Goal: Information Seeking & Learning: Learn about a topic

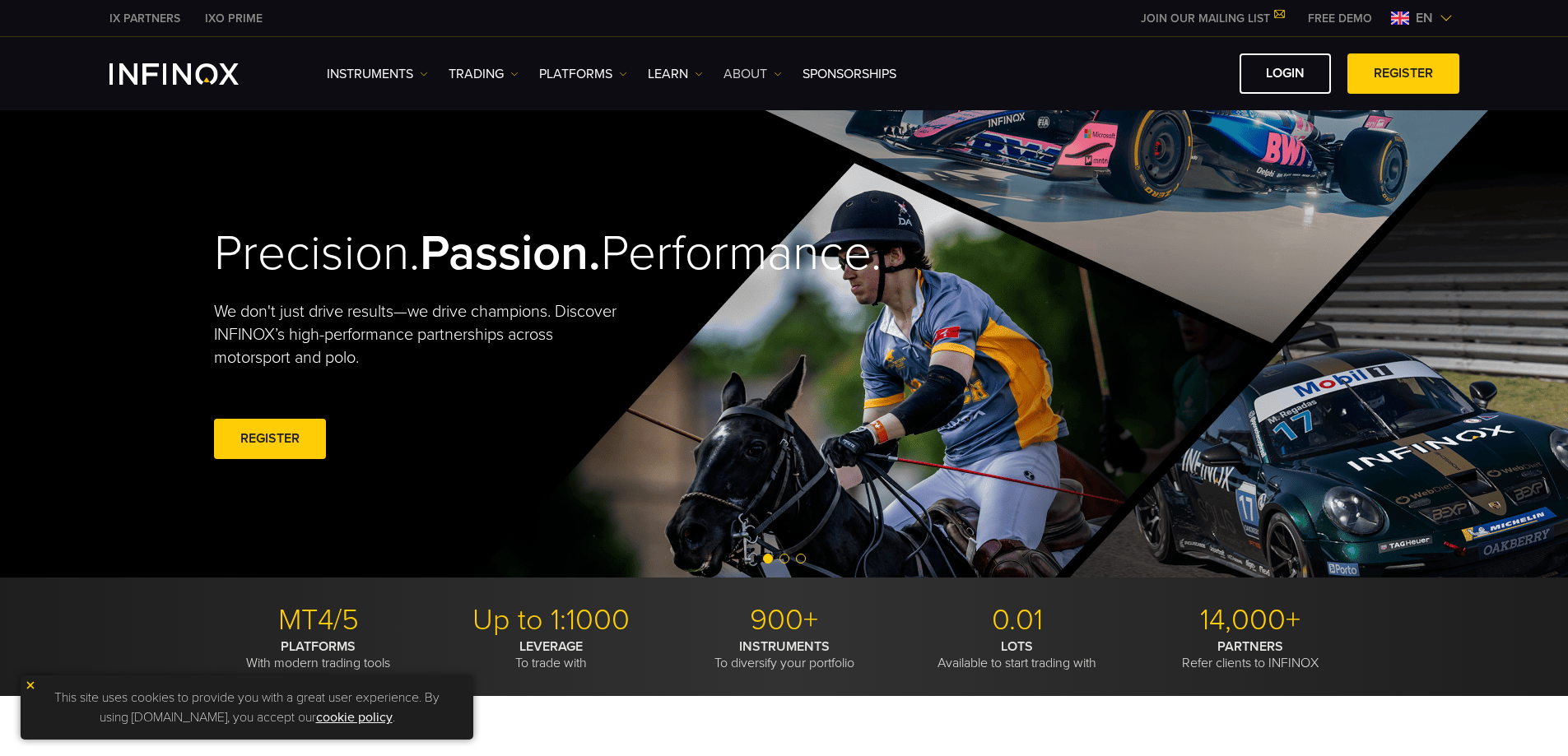
click at [746, 74] on link "ABOUT" at bounding box center [753, 74] width 59 height 20
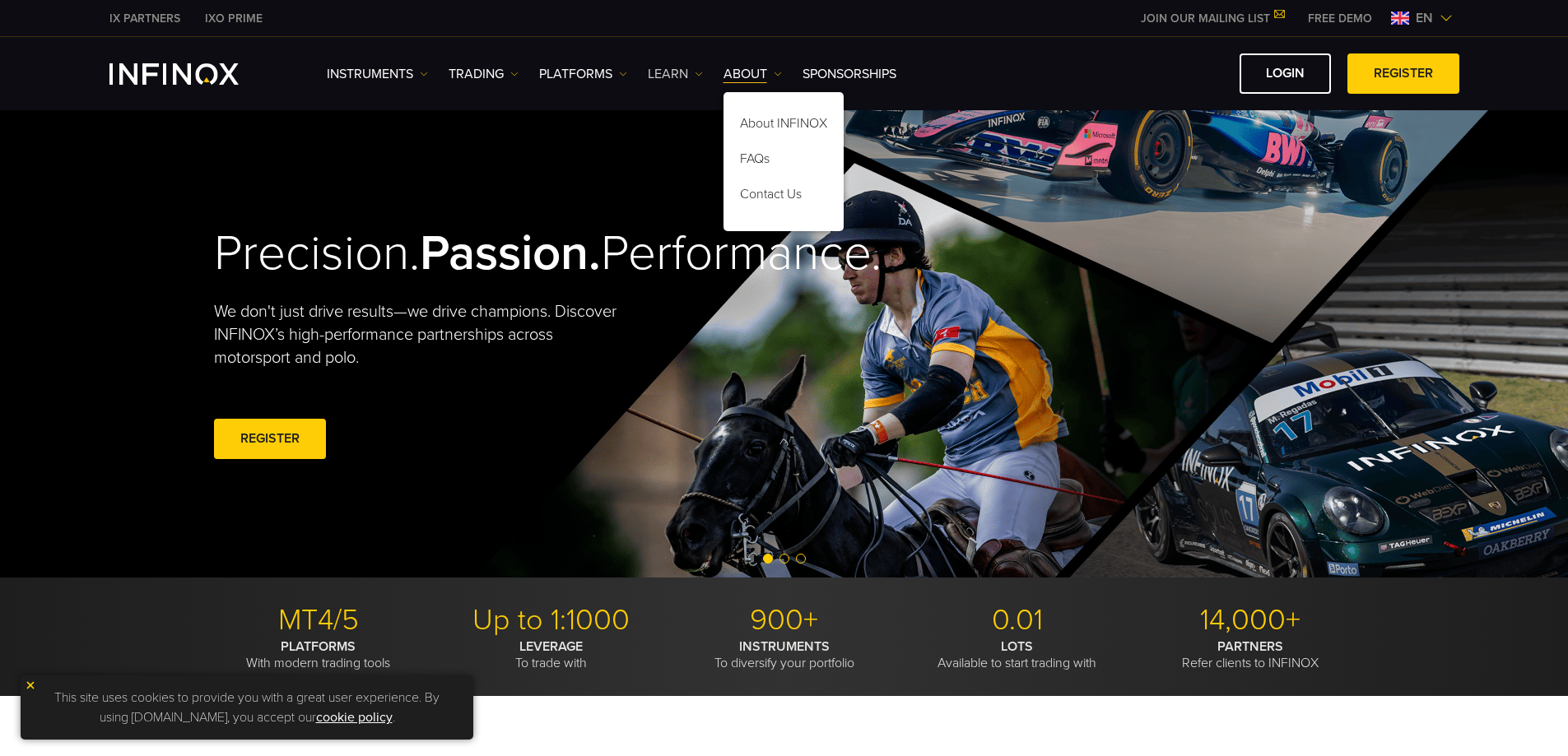
click at [681, 75] on link "Learn" at bounding box center [676, 74] width 55 height 20
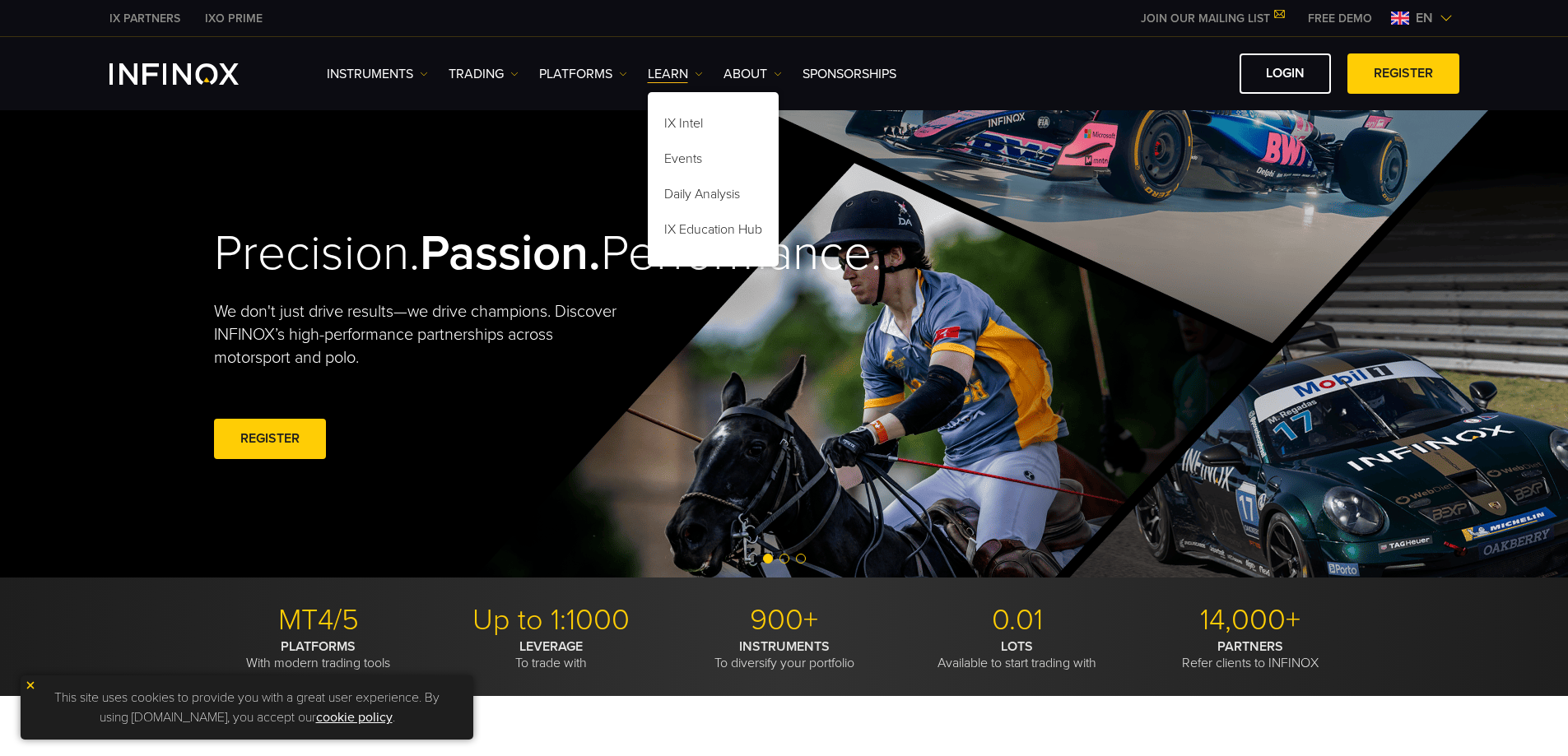
click at [468, 86] on div "Instruments Instruments Product Information TRADING Accounts" at bounding box center [892, 73] width 1132 height 41
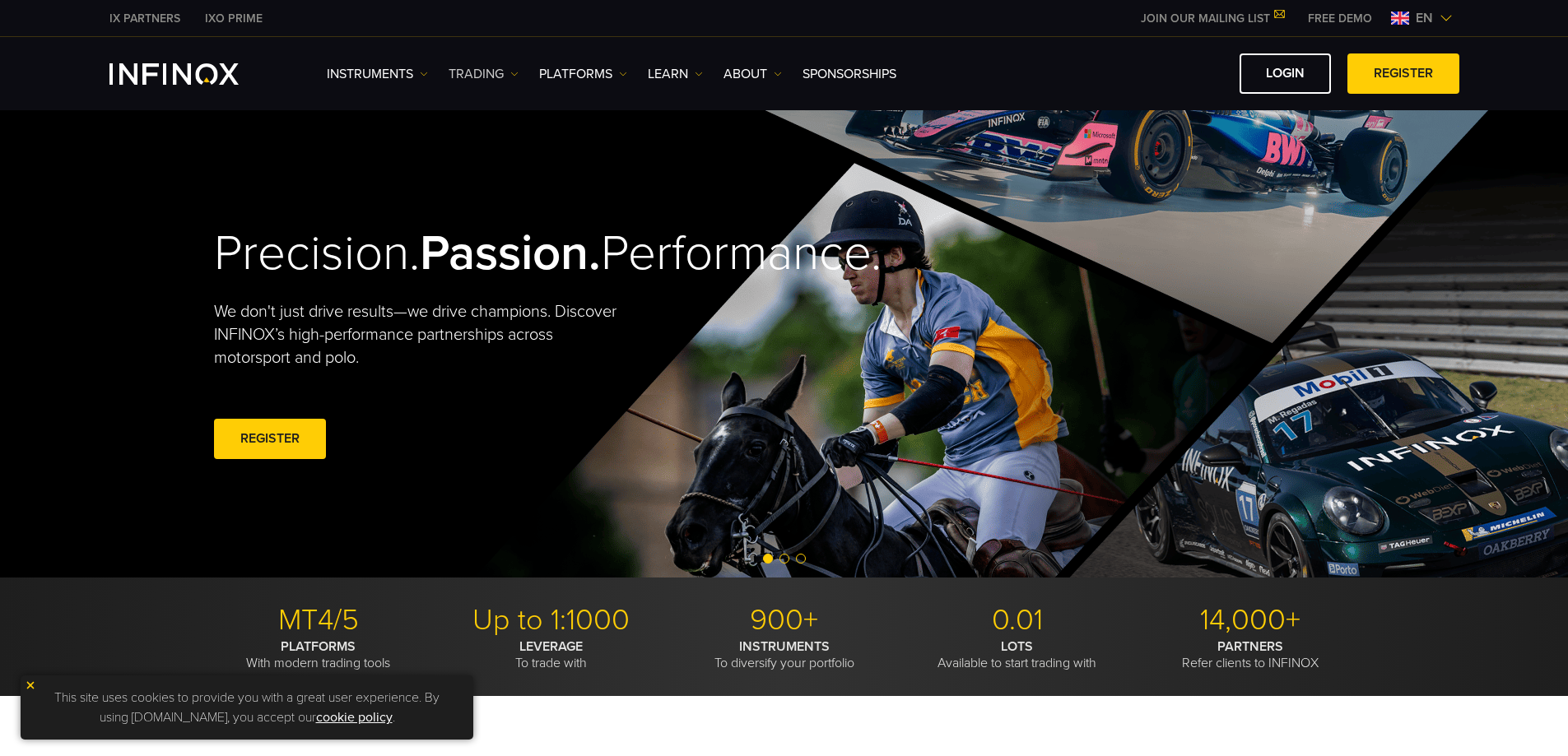
click at [475, 75] on link "TRADING" at bounding box center [484, 74] width 70 height 20
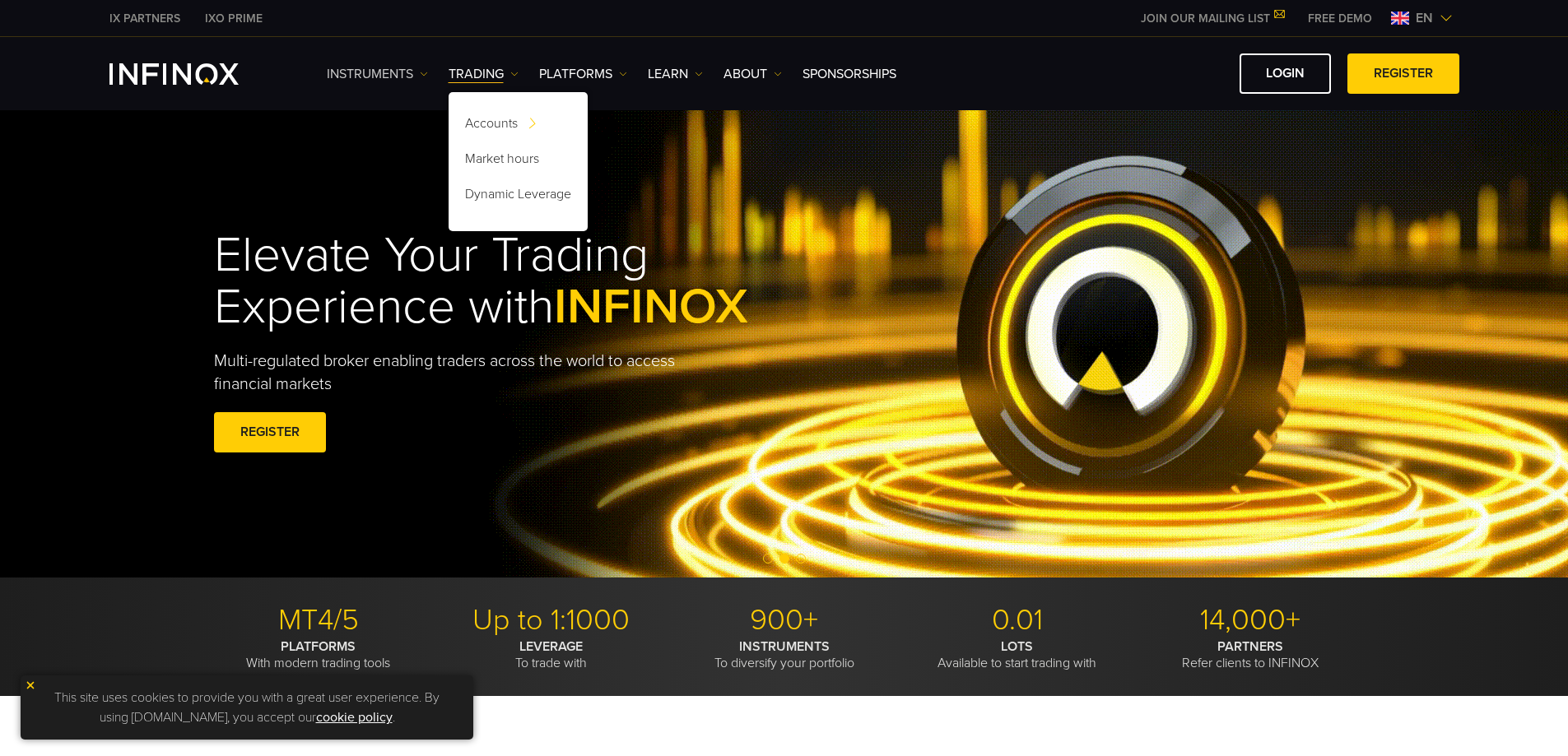
click at [364, 71] on link "Instruments" at bounding box center [377, 74] width 102 height 20
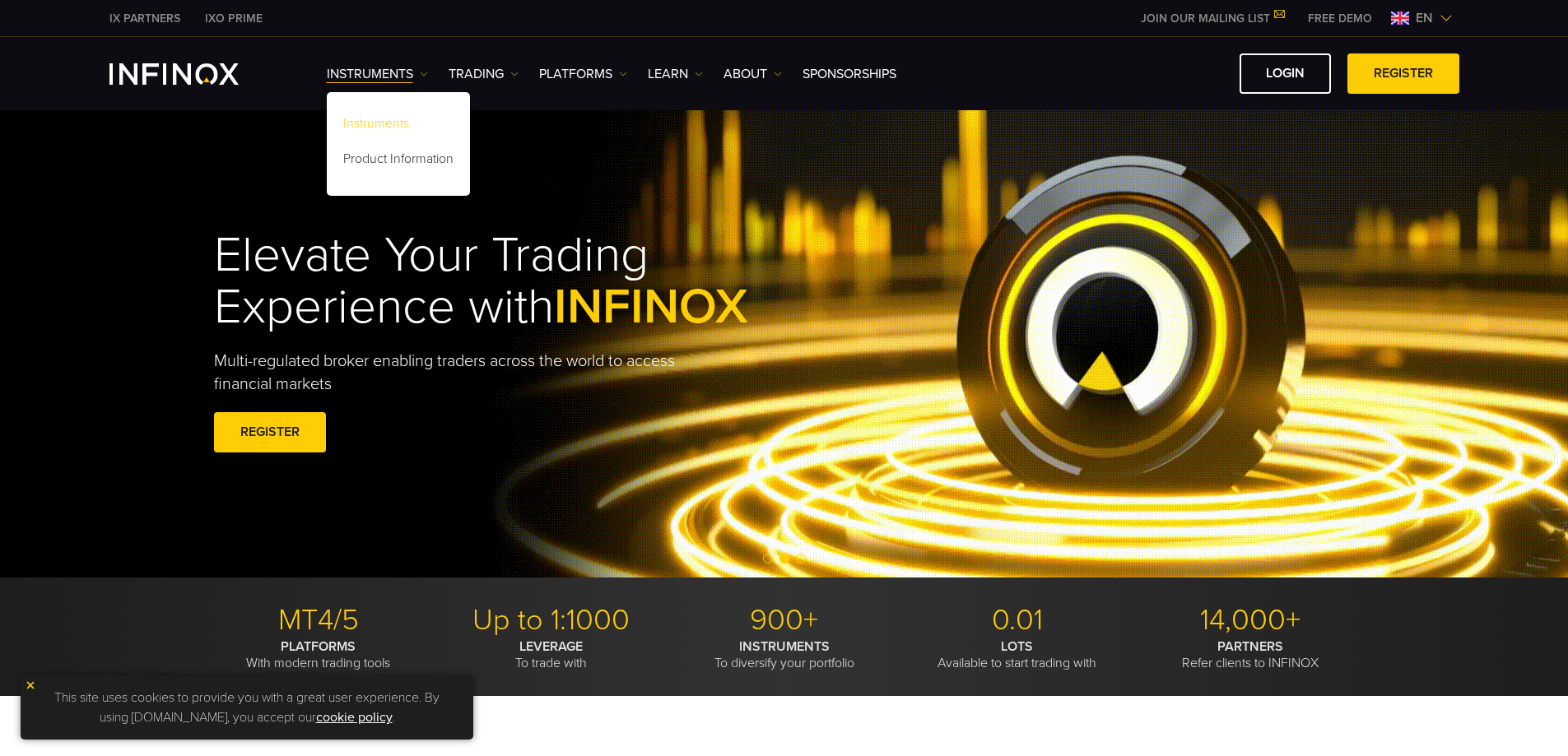
click at [378, 129] on link "Instruments" at bounding box center [398, 125] width 143 height 35
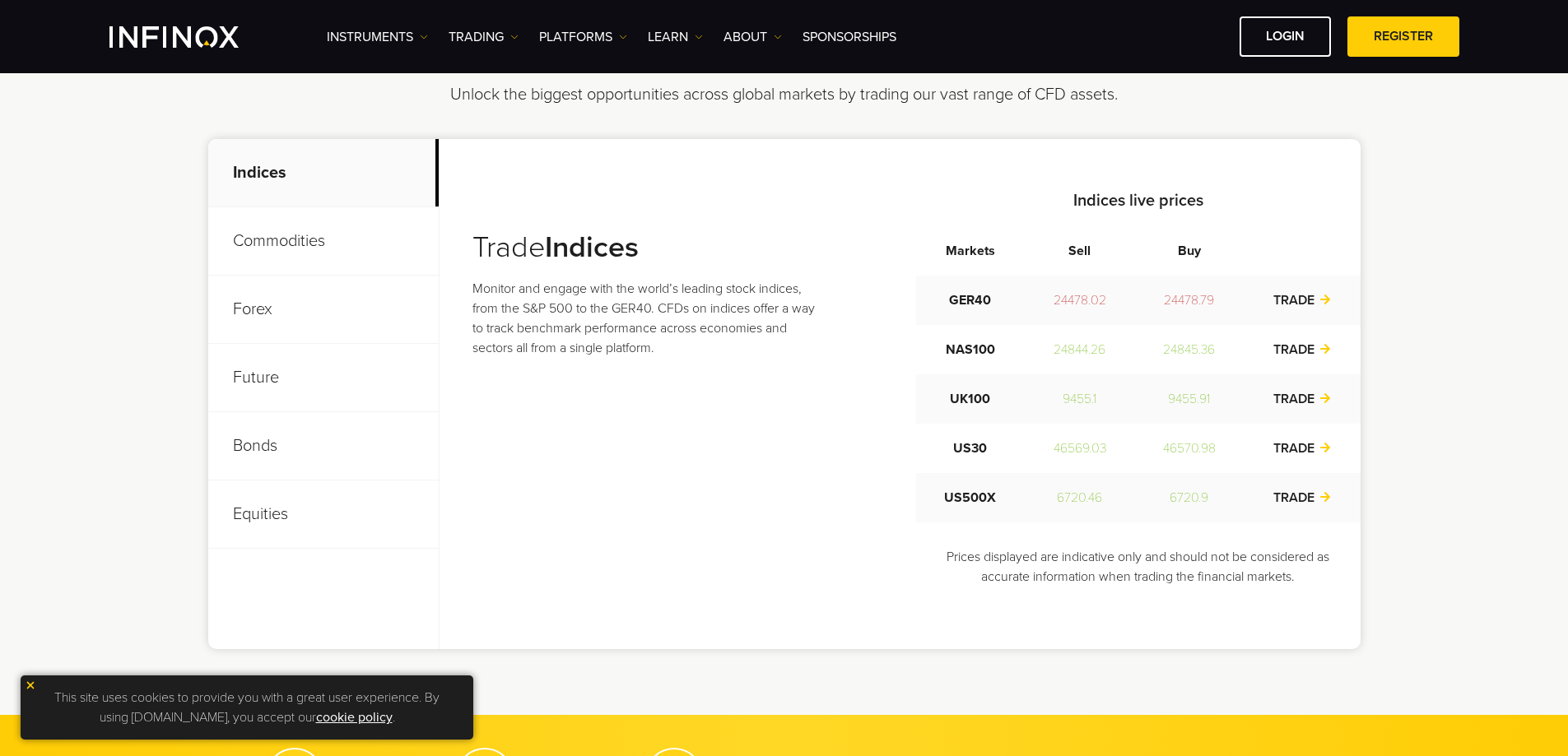
click at [309, 381] on p "Future" at bounding box center [323, 378] width 231 height 68
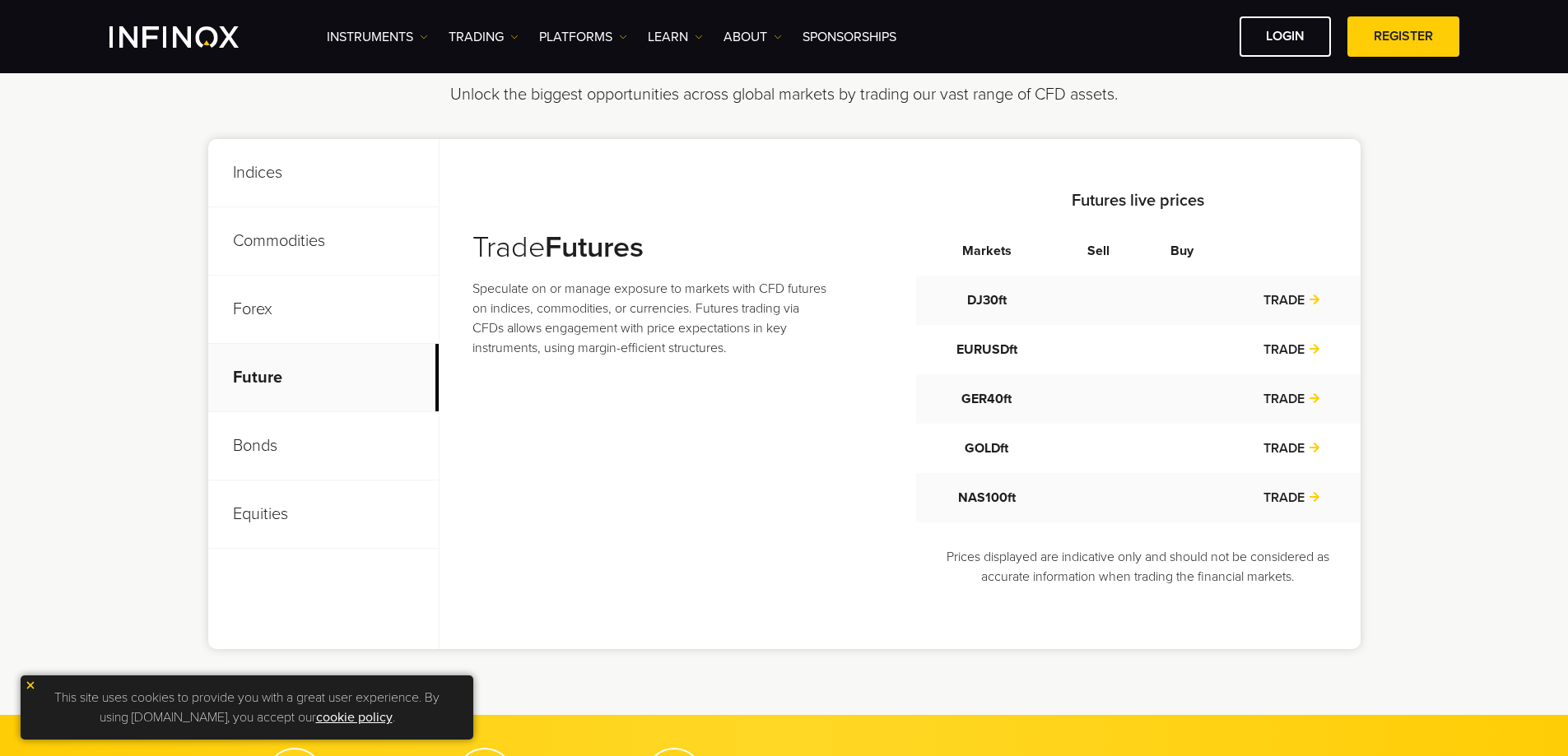
click at [318, 445] on p "Bonds" at bounding box center [323, 447] width 231 height 68
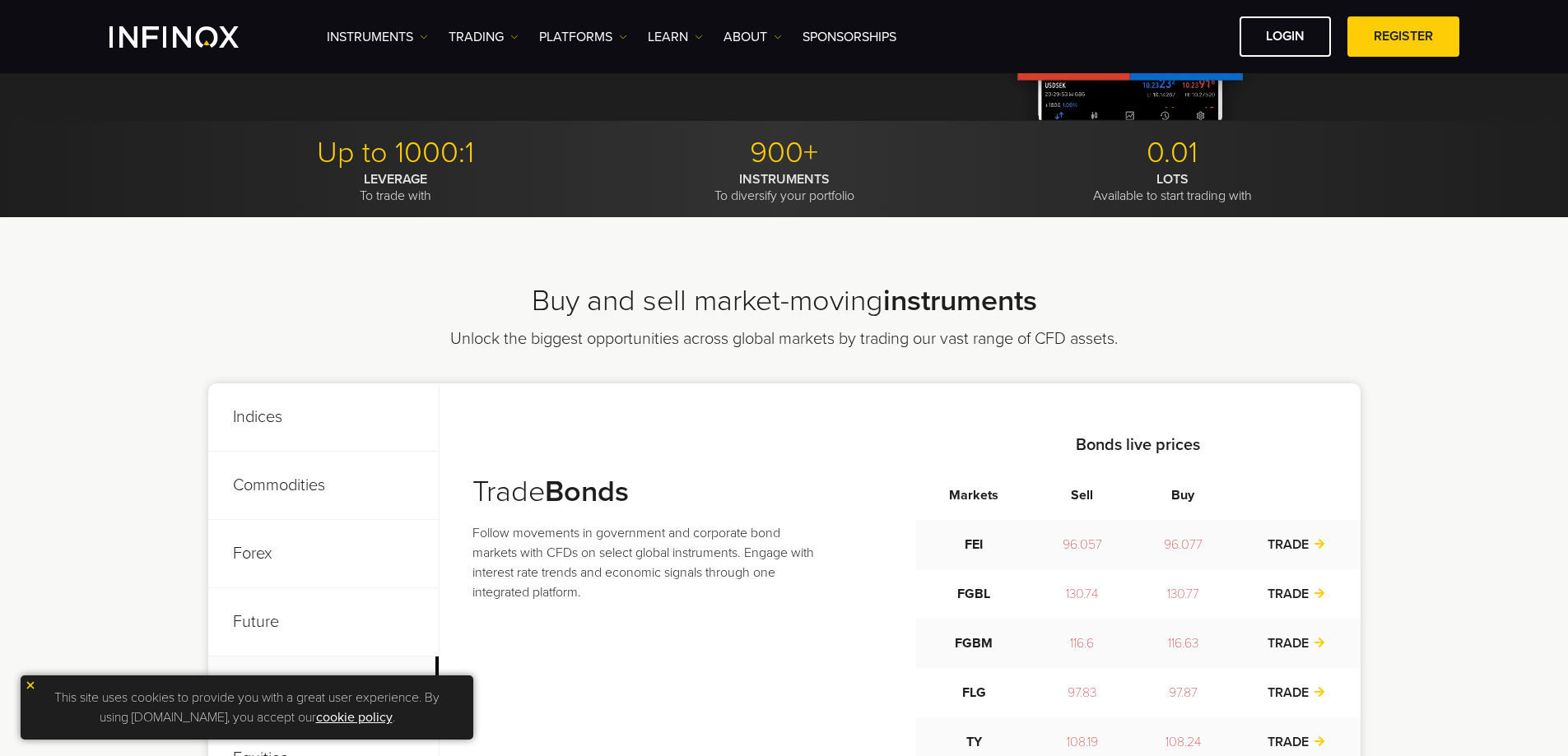
scroll to position [164, 0]
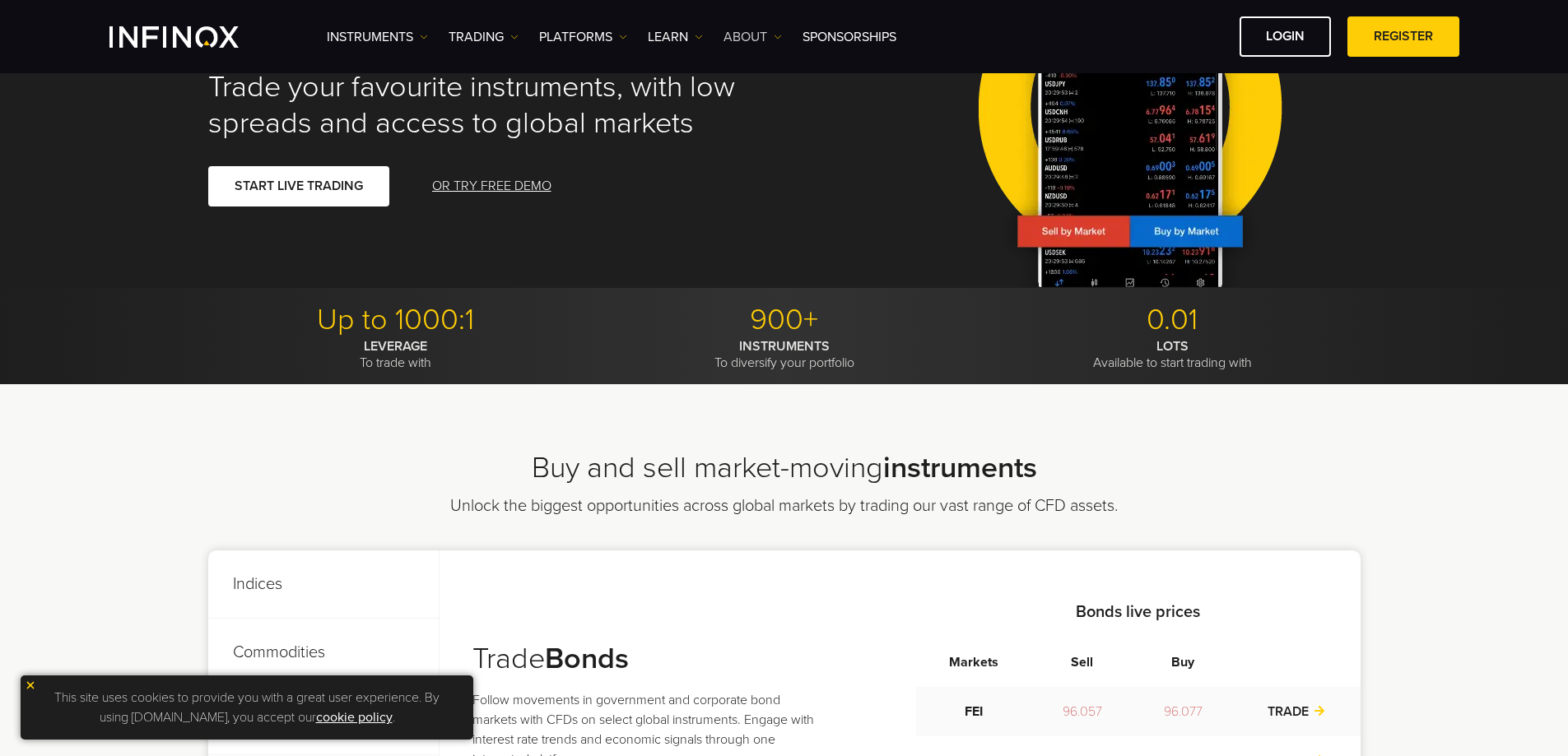
click at [745, 32] on link "ABOUT" at bounding box center [753, 37] width 59 height 20
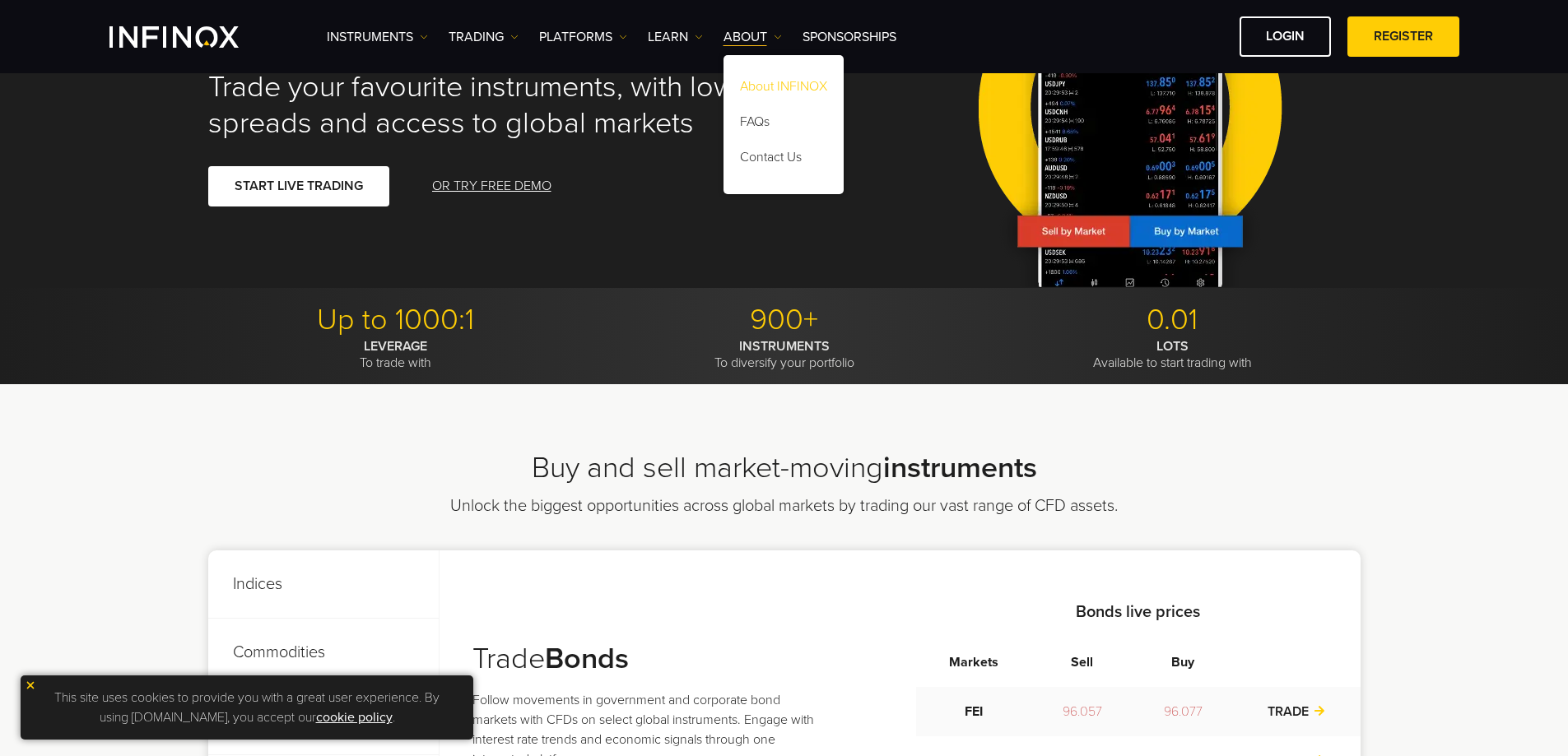
click at [772, 83] on link "About INFINOX" at bounding box center [783, 88] width 121 height 35
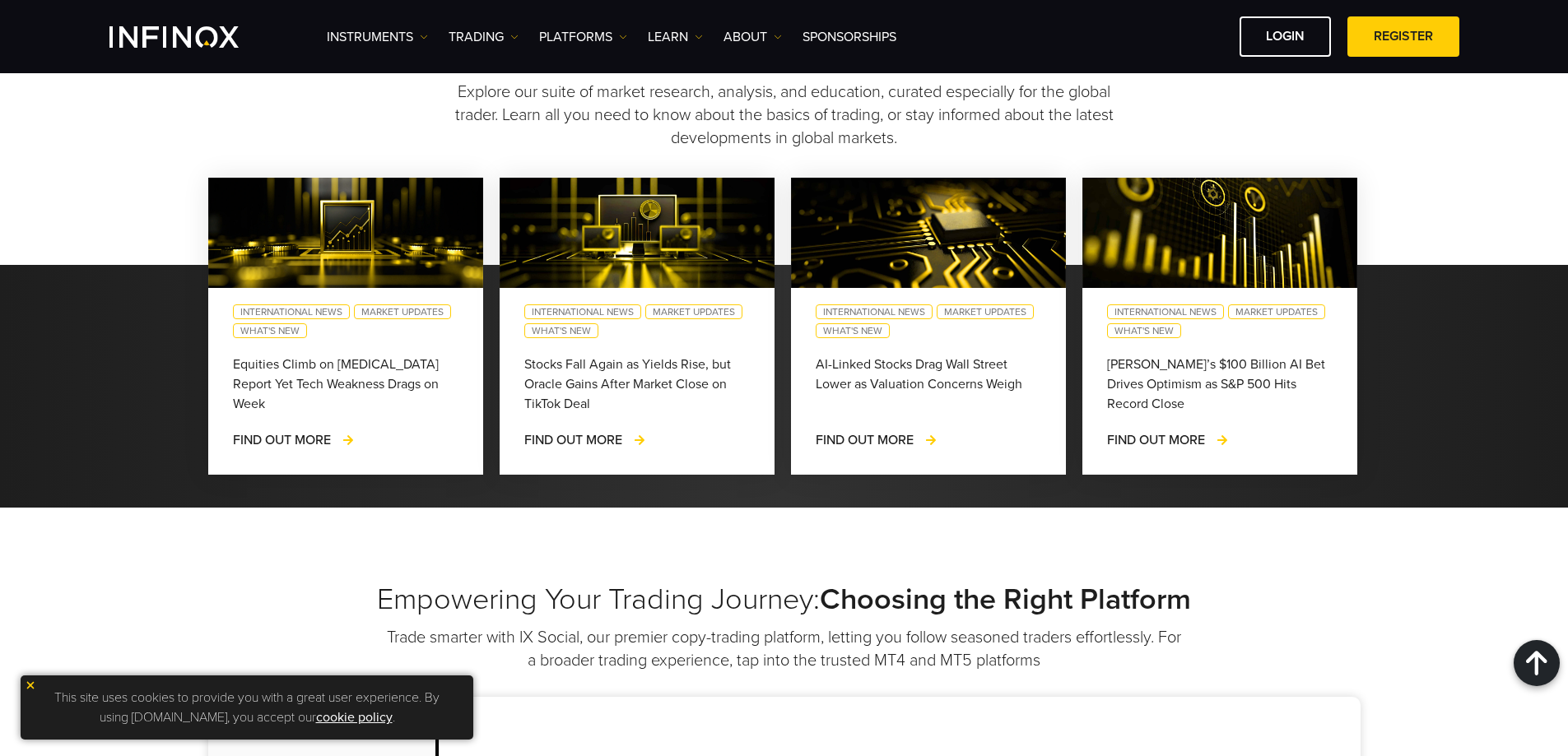
scroll to position [4361, 0]
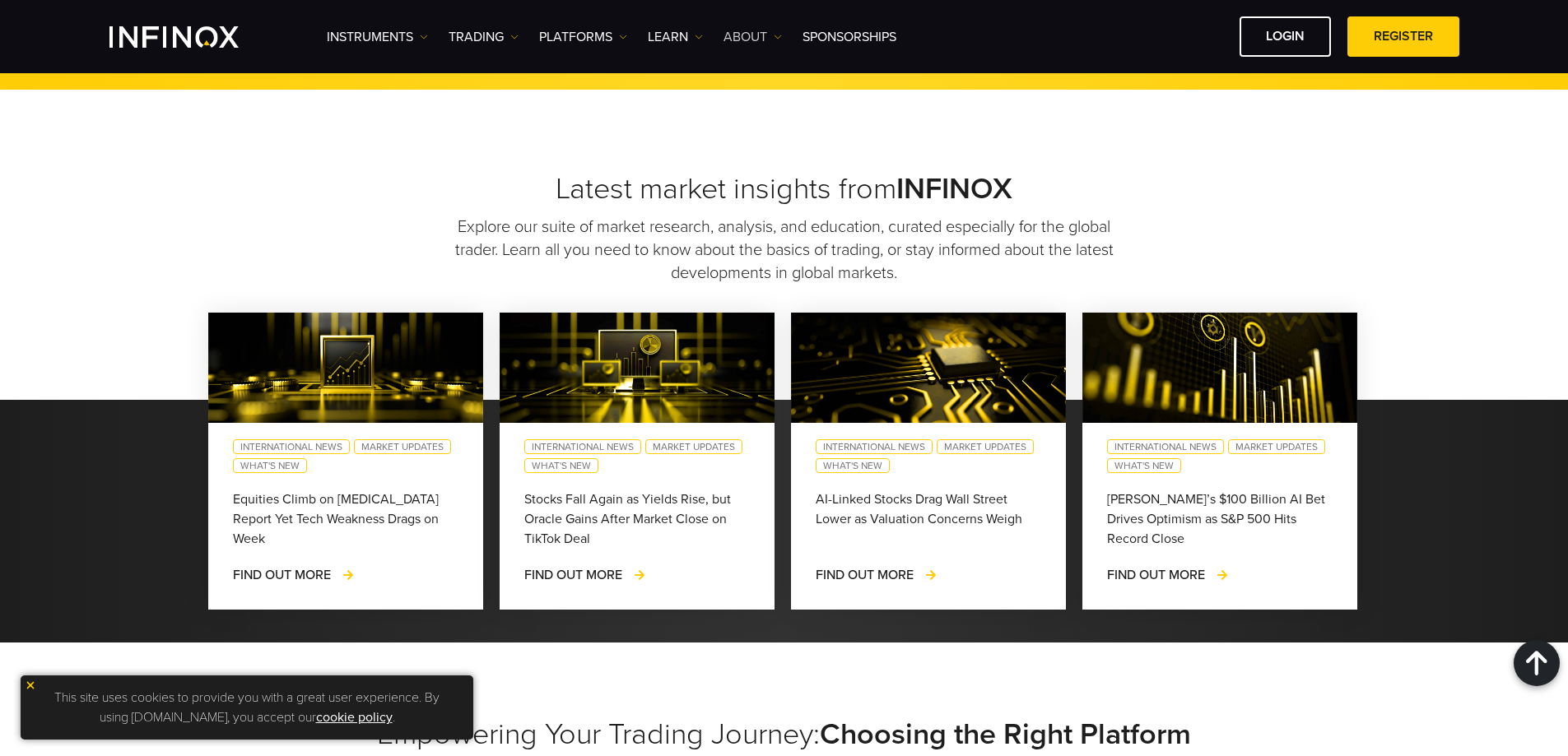
click at [732, 38] on link "ABOUT" at bounding box center [753, 37] width 59 height 20
click at [675, 35] on link "Learn" at bounding box center [676, 37] width 55 height 20
click at [685, 153] on link "Daily Analysis" at bounding box center [714, 159] width 131 height 35
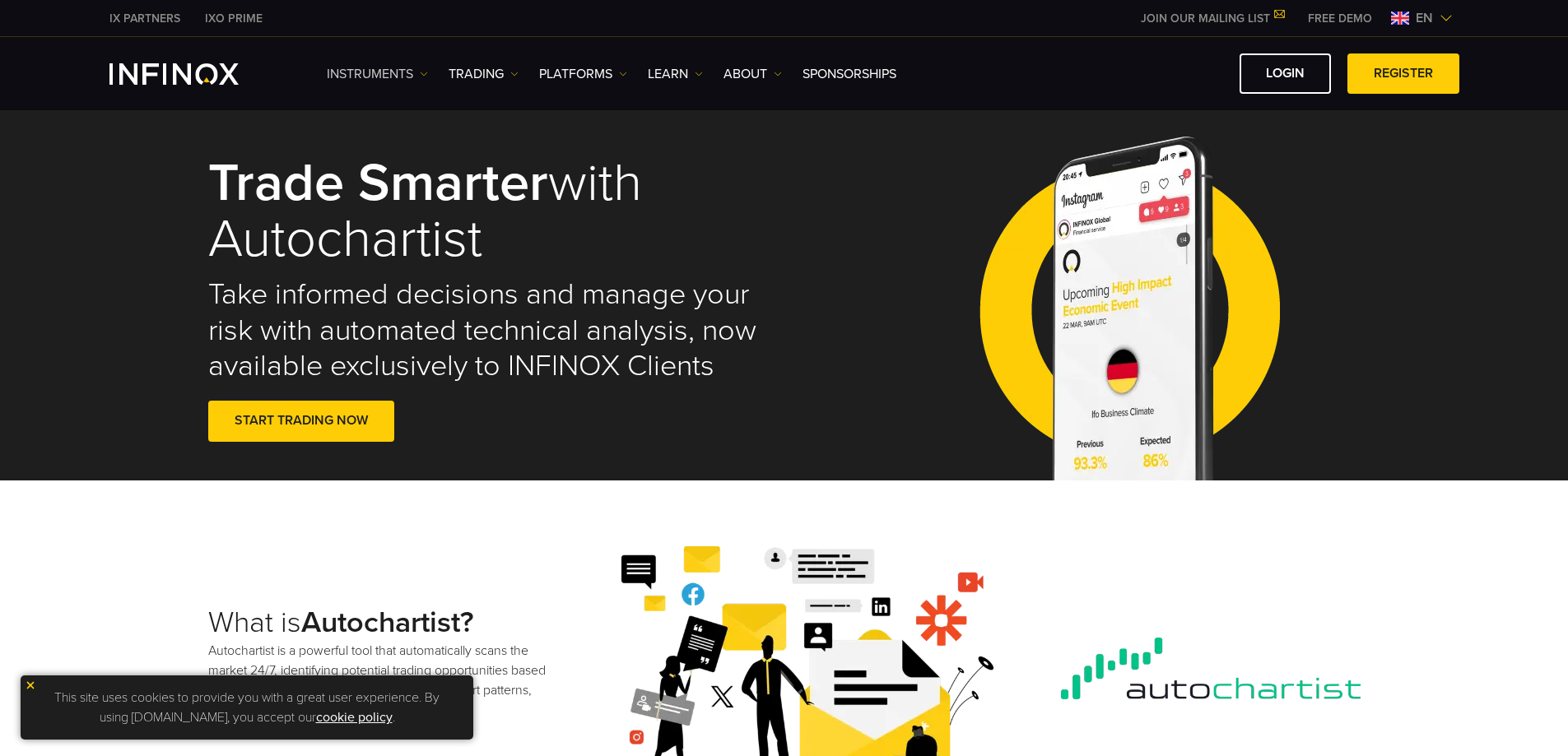
click at [369, 77] on link "Instruments" at bounding box center [377, 74] width 102 height 20
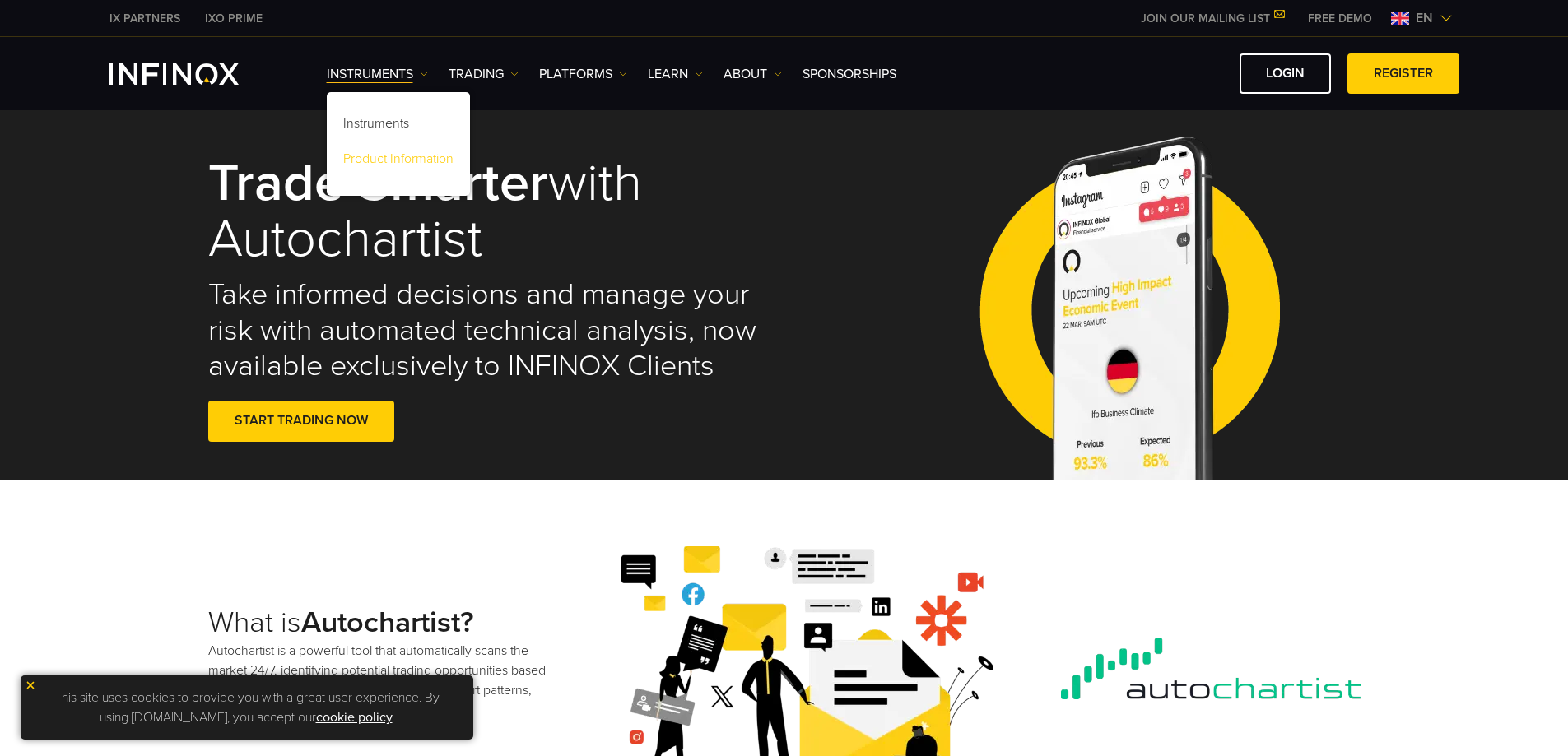
click at [393, 158] on link "Product Information" at bounding box center [398, 161] width 143 height 35
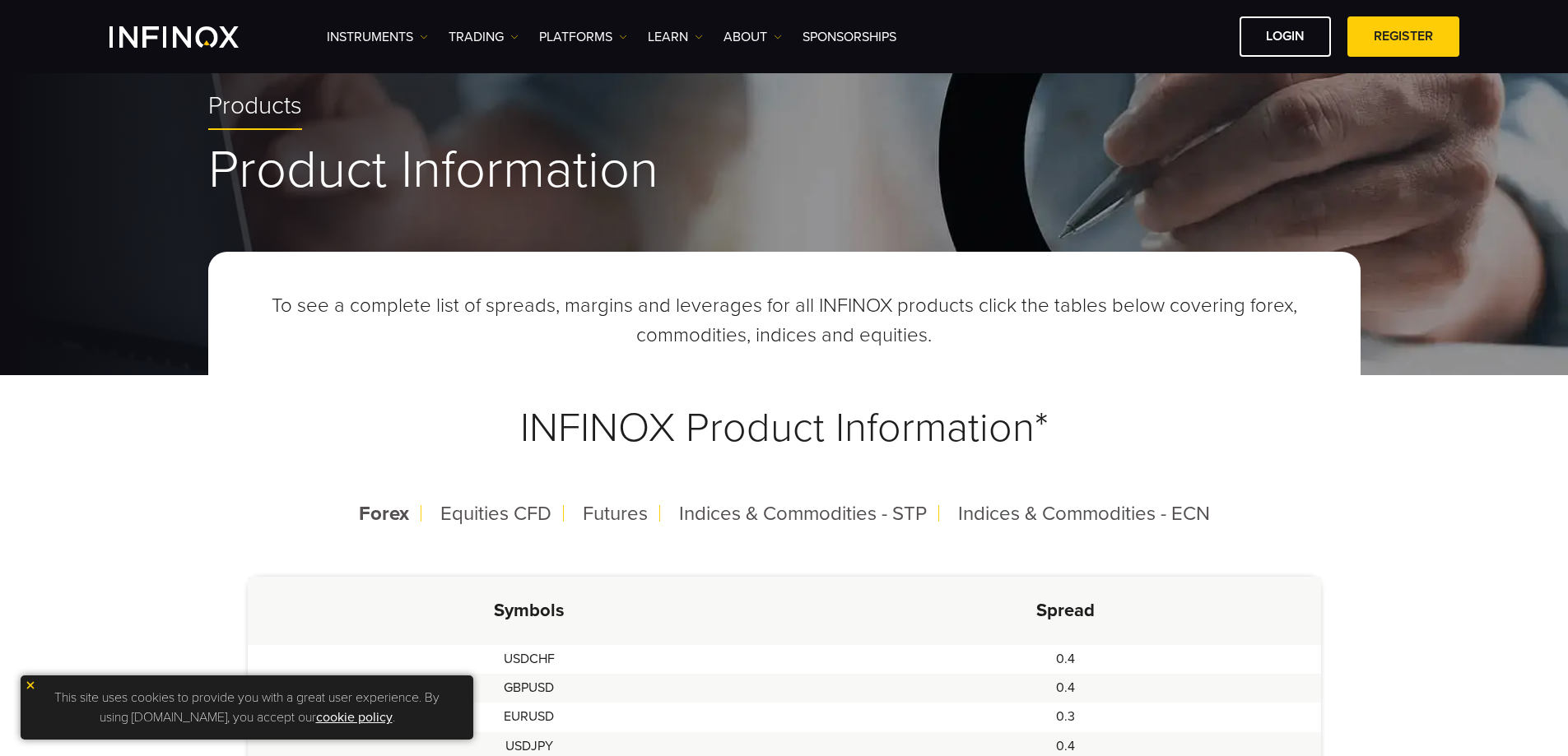
scroll to position [247, 0]
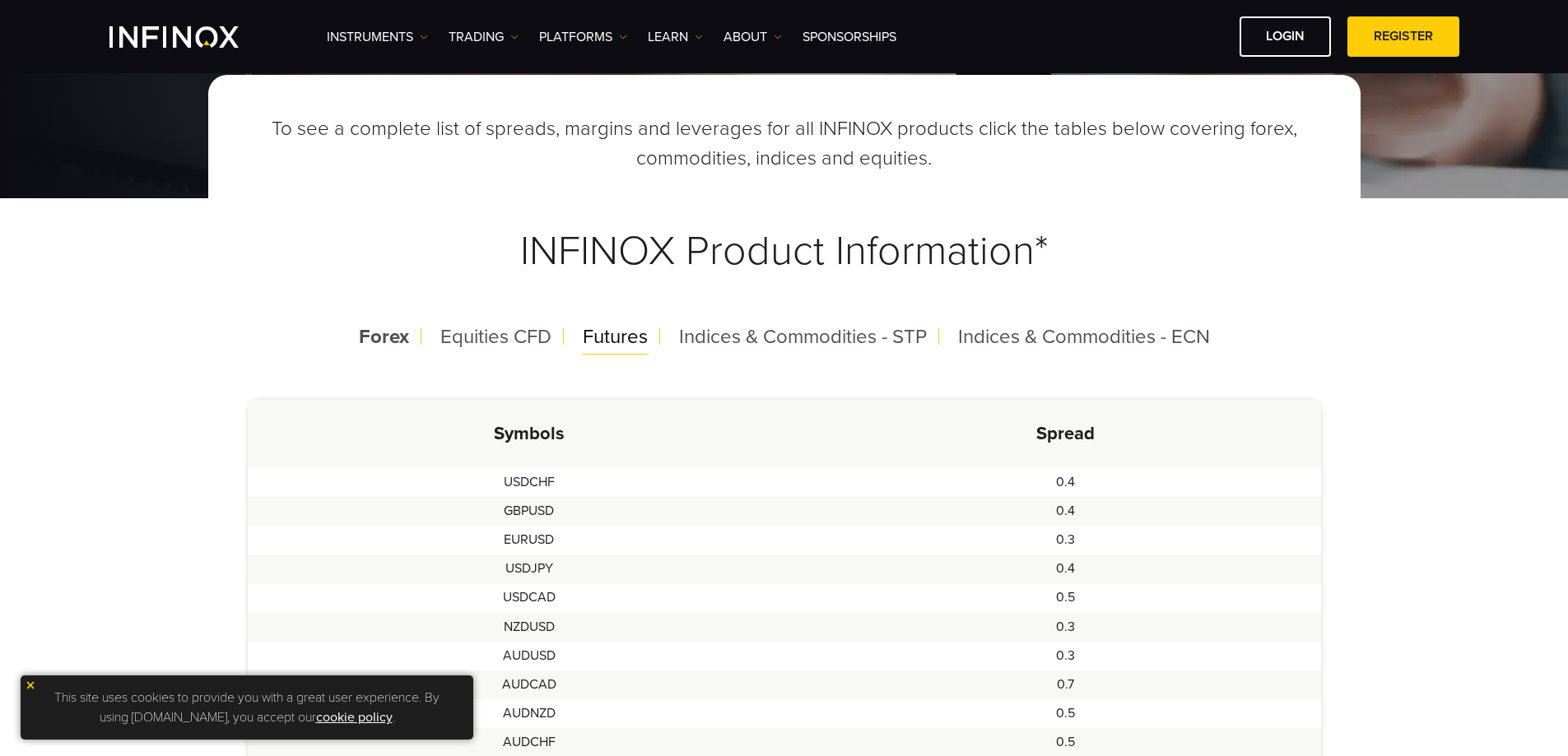
click at [600, 332] on span "Futures" at bounding box center [615, 337] width 65 height 24
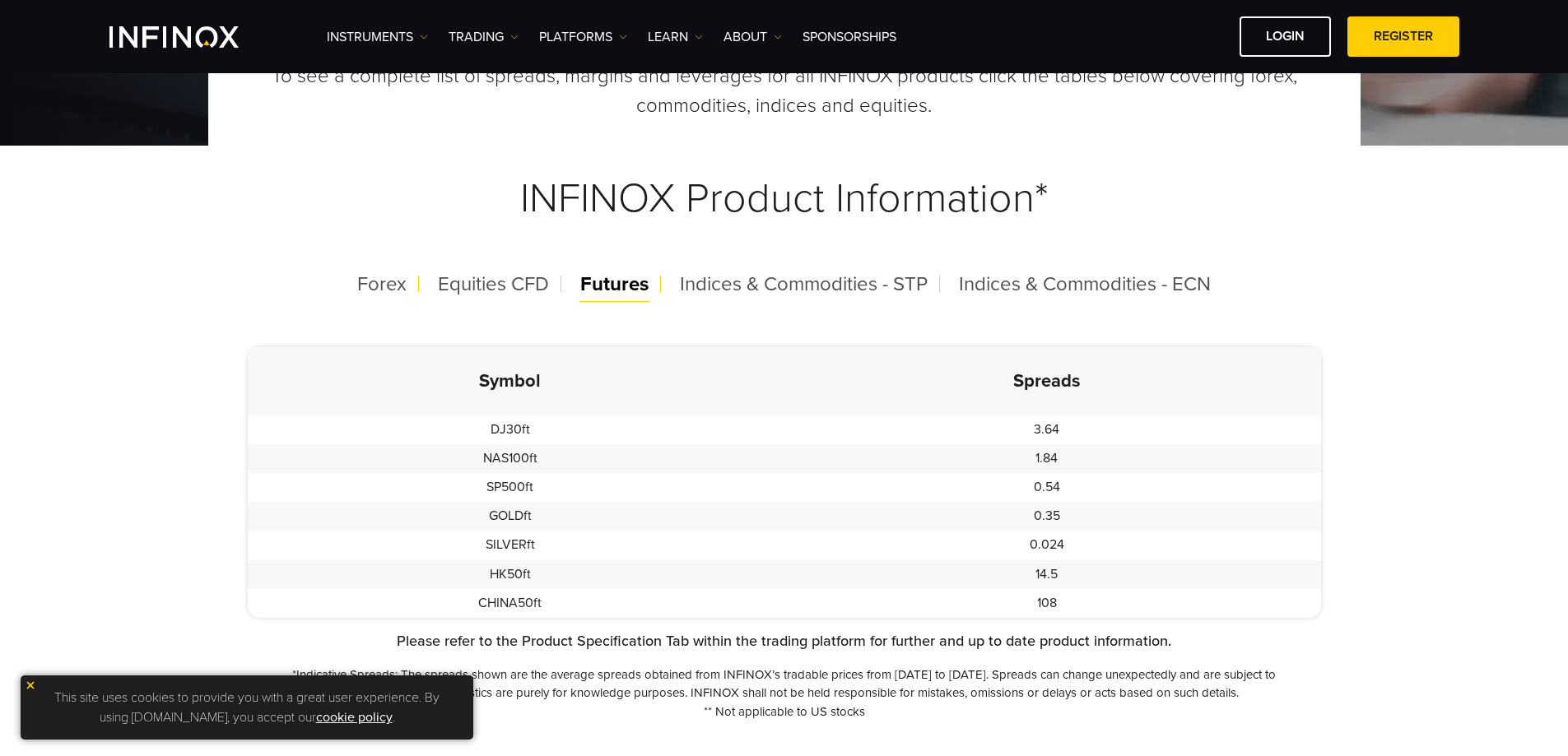
scroll to position [329, 0]
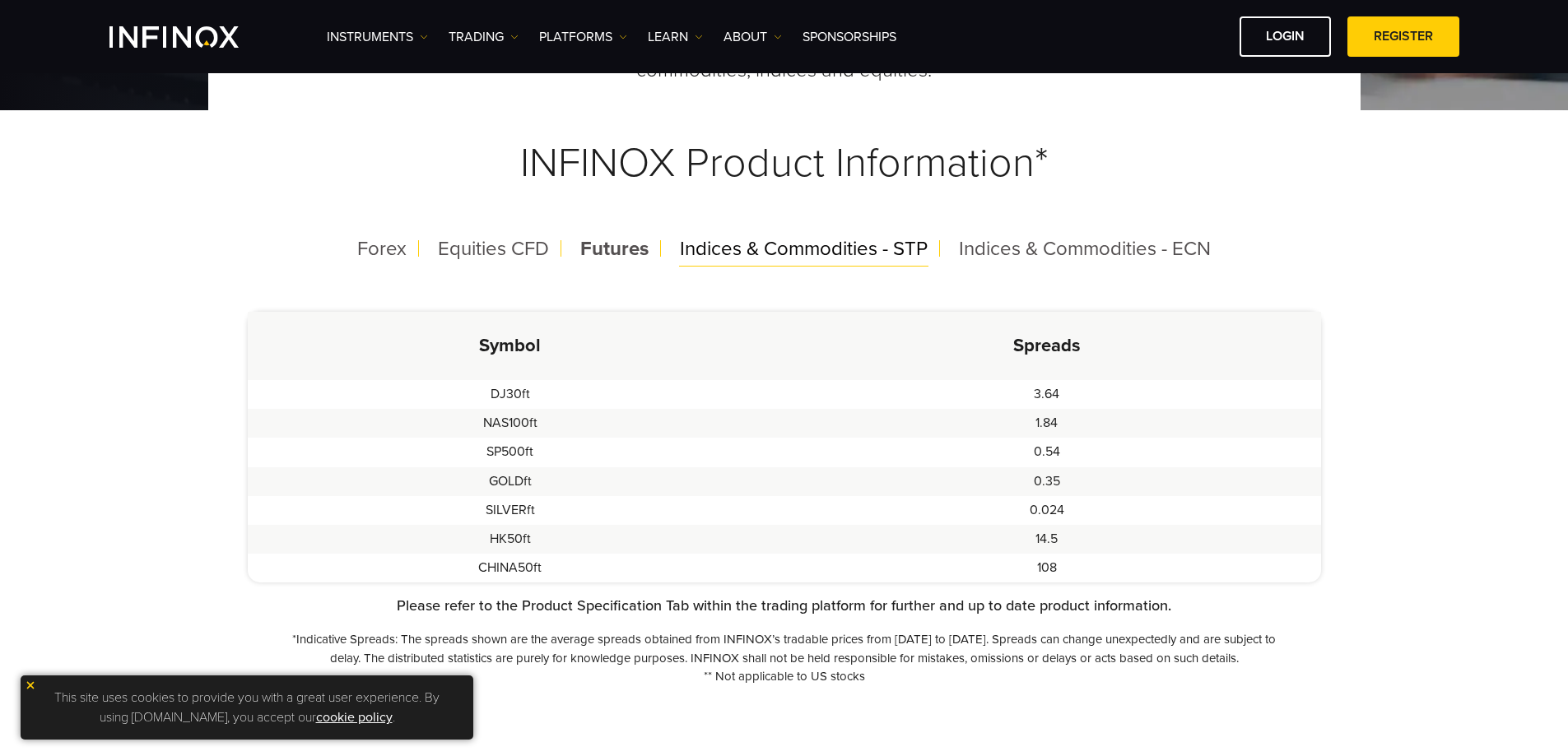
click at [757, 244] on span "Indices & Commodities - STP" at bounding box center [803, 249] width 248 height 24
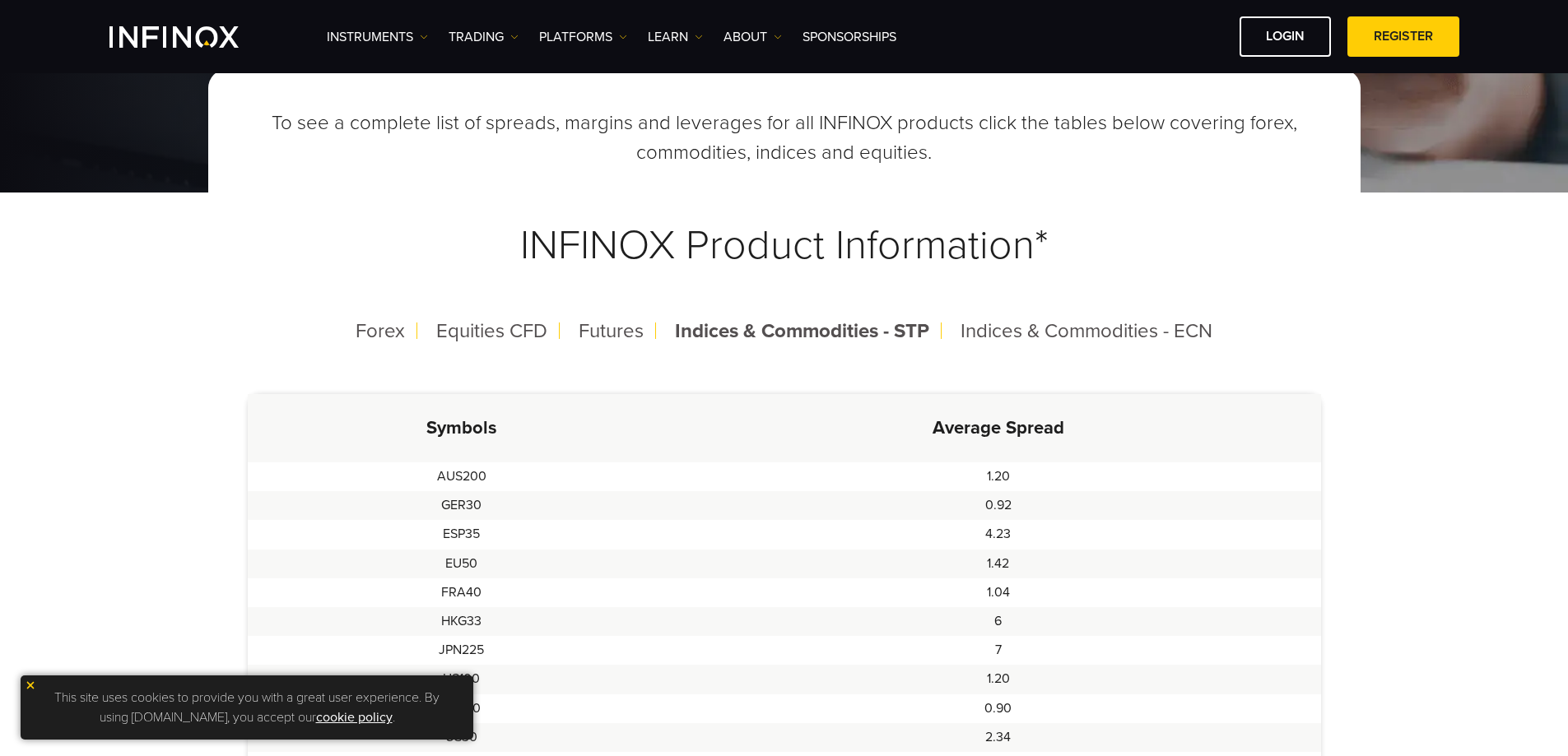
scroll to position [0, 0]
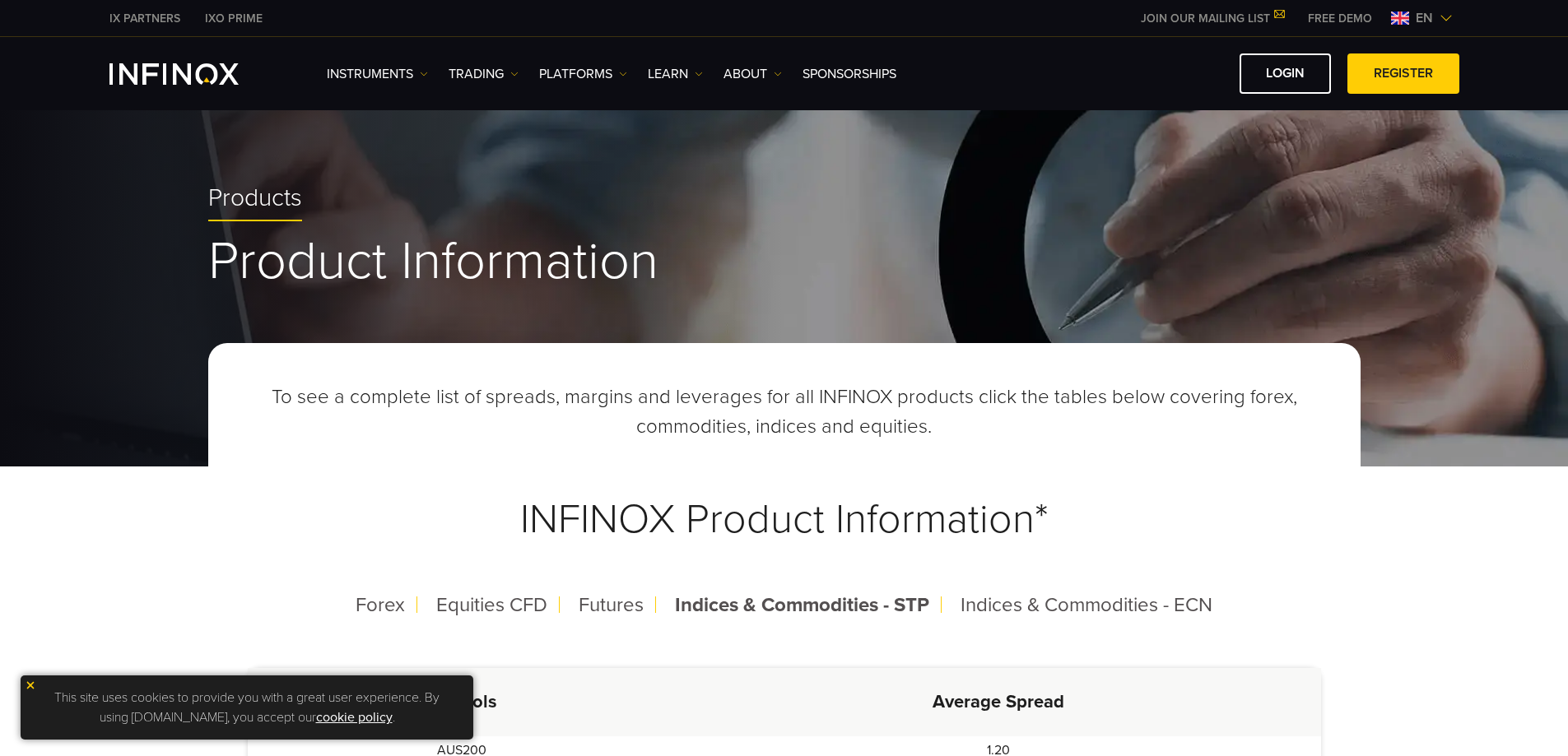
click at [661, 83] on div "Instruments Instruments Product Information TRADING Accounts" at bounding box center [892, 73] width 1132 height 41
click at [661, 73] on link "Learn" at bounding box center [676, 74] width 55 height 20
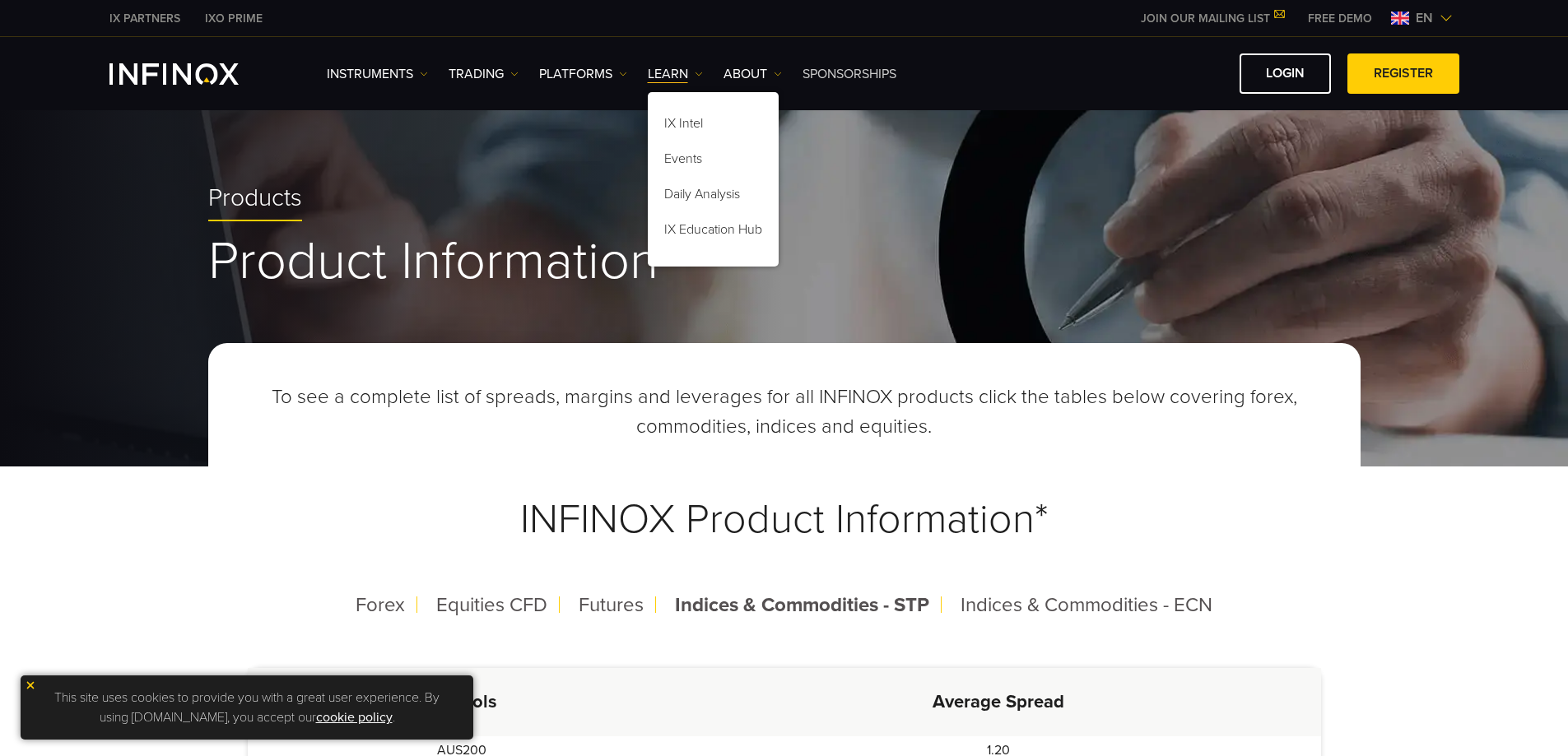
click at [829, 70] on link "SPONSORSHIPS" at bounding box center [849, 74] width 94 height 20
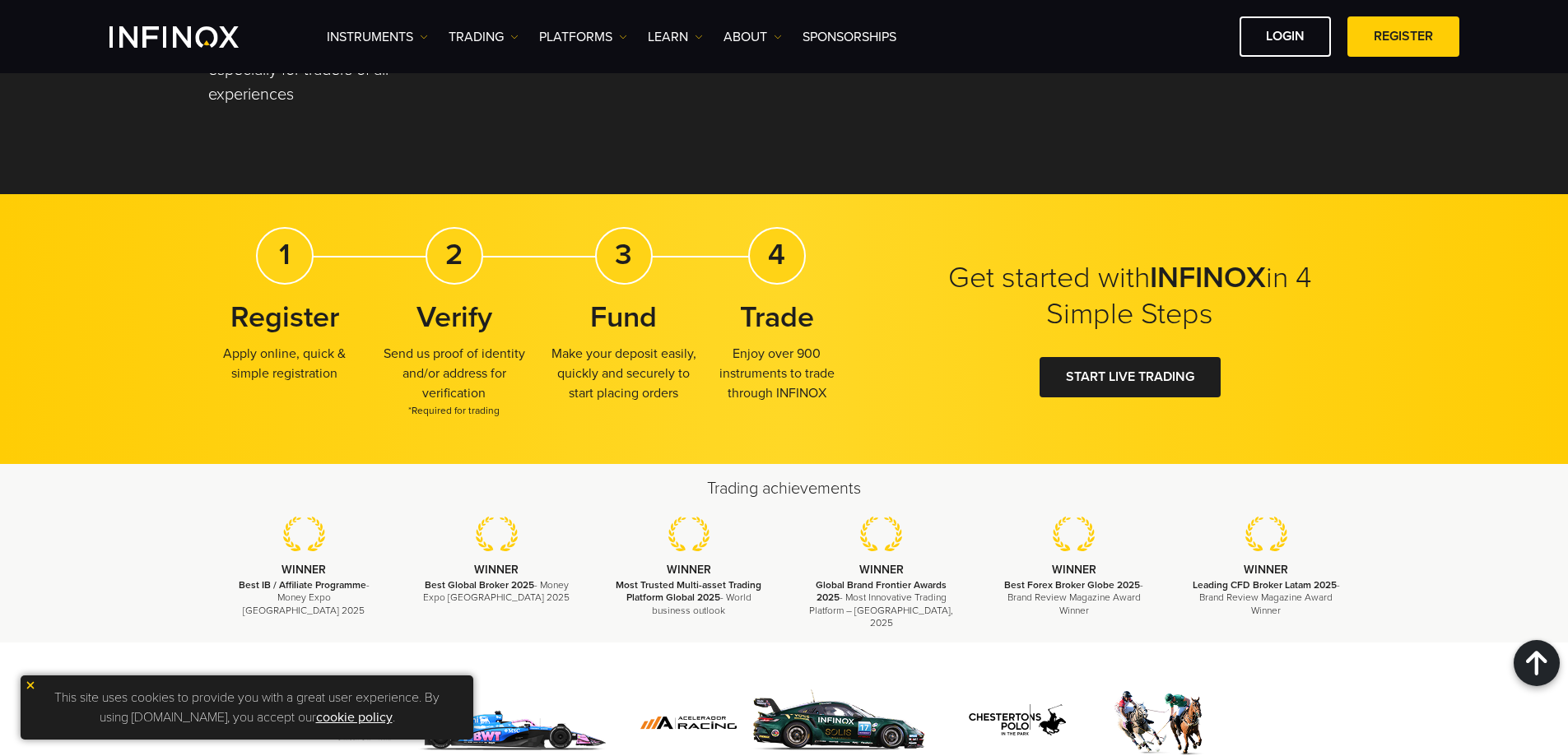
scroll to position [2139, 0]
